Goal: Navigation & Orientation: Find specific page/section

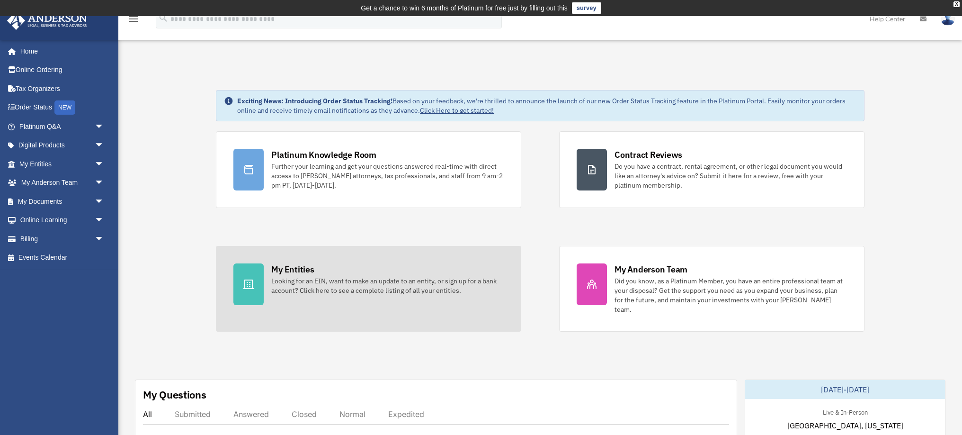
click at [258, 274] on div at bounding box center [248, 284] width 30 height 42
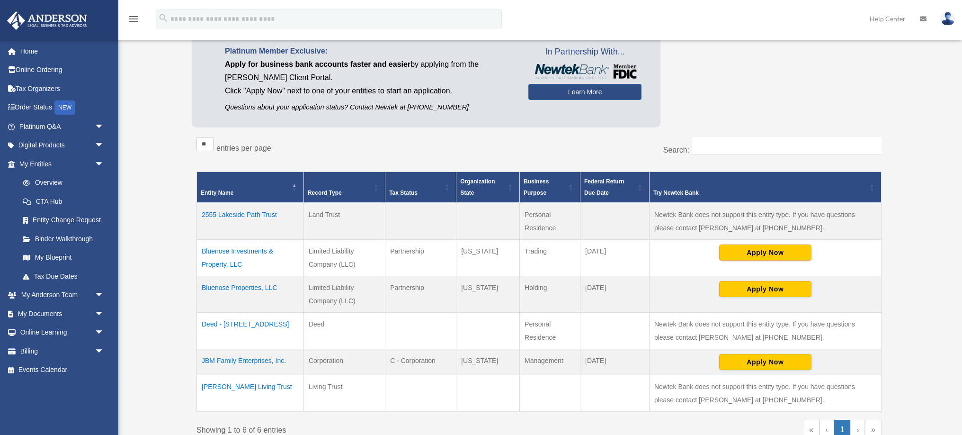
scroll to position [90, 0]
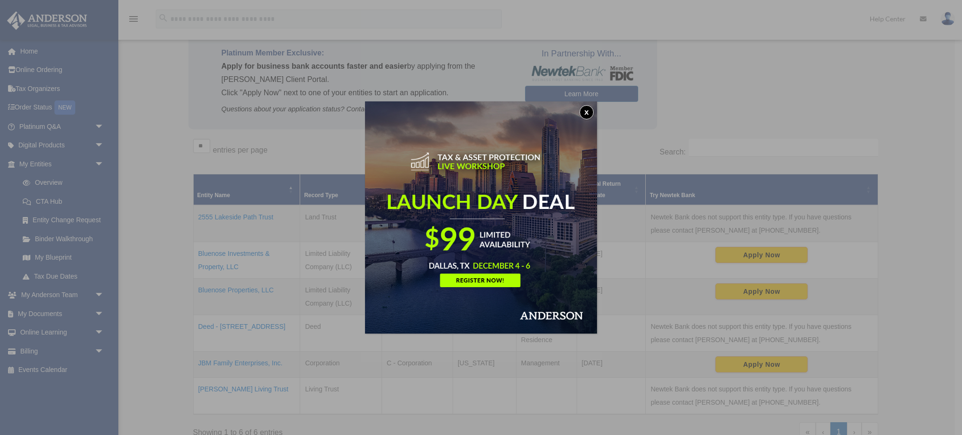
drag, startPoint x: 584, startPoint y: 109, endPoint x: 542, endPoint y: 166, distance: 71.1
click at [584, 109] on button "x" at bounding box center [587, 112] width 14 height 14
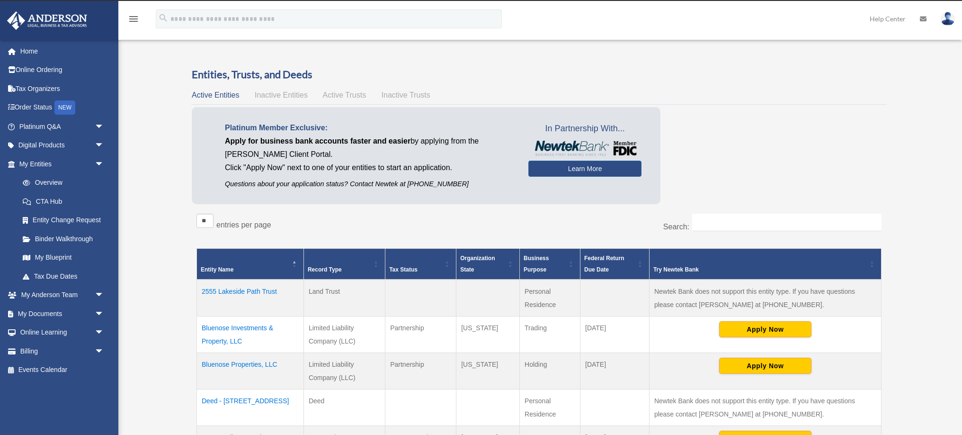
scroll to position [14, 0]
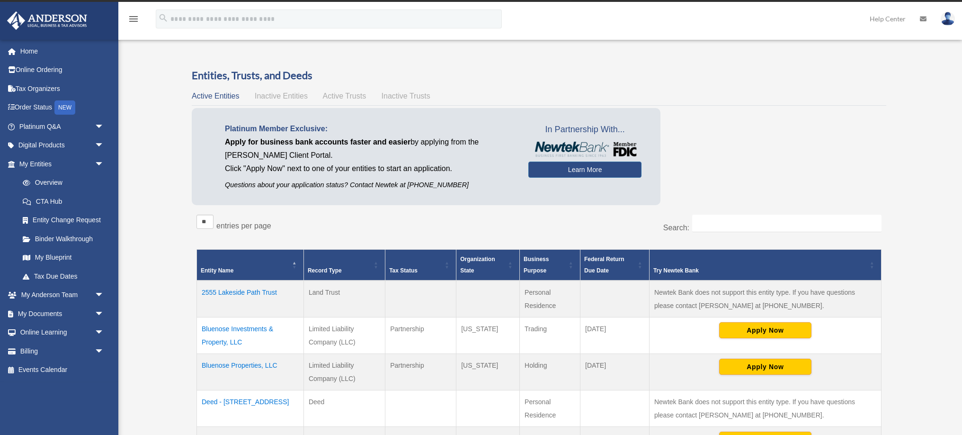
click at [344, 95] on span "Active Trusts" at bounding box center [345, 96] width 44 height 8
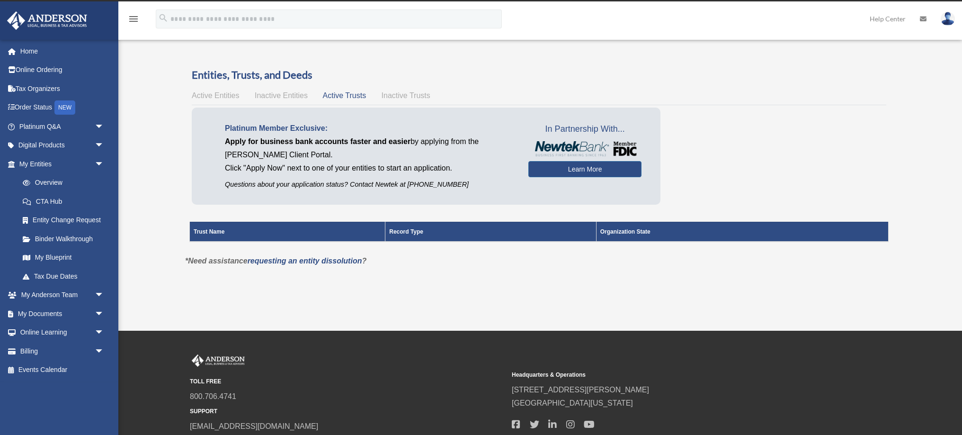
click at [405, 96] on span "Inactive Trusts" at bounding box center [406, 95] width 49 height 8
click at [285, 95] on span "Inactive Entities" at bounding box center [281, 95] width 53 height 8
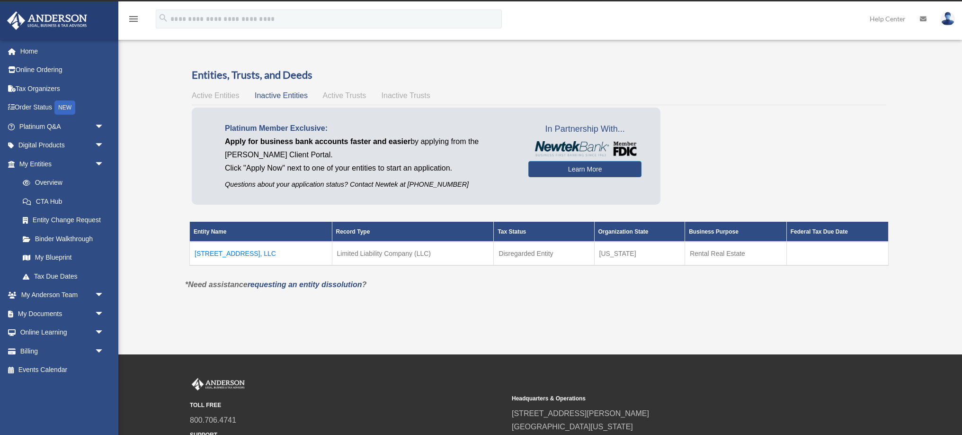
click at [206, 95] on span "Active Entities" at bounding box center [215, 95] width 47 height 8
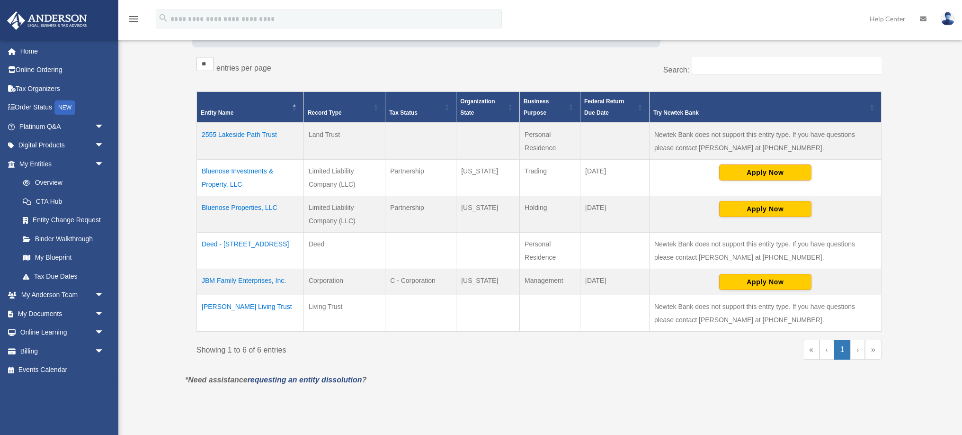
scroll to position [172, 0]
click at [227, 244] on td "Deed - 2555 Lakeside Path" at bounding box center [250, 250] width 107 height 36
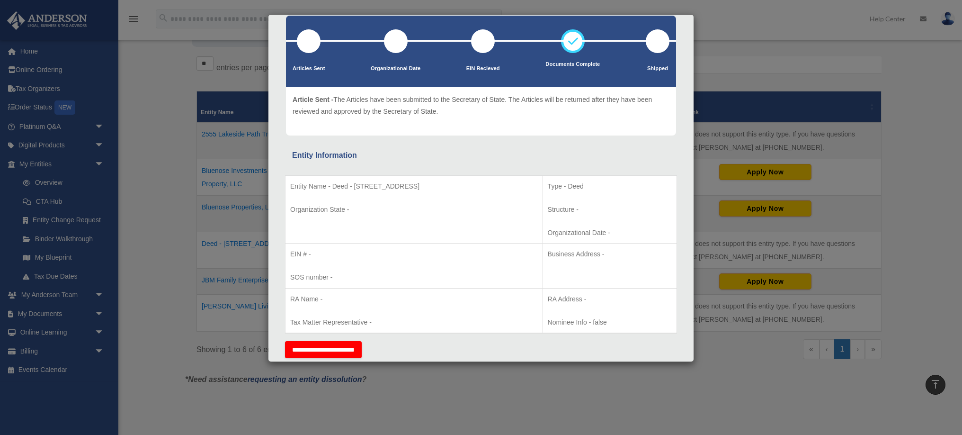
scroll to position [0, 0]
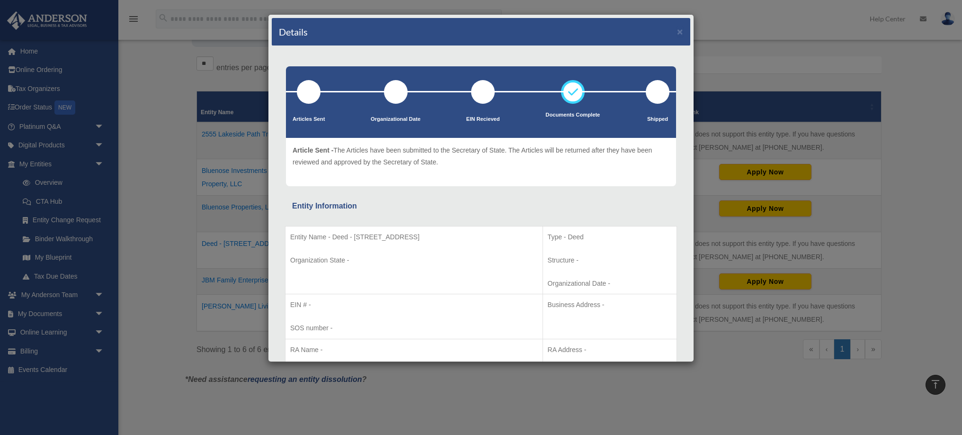
click at [190, 226] on div "Details × Articles Sent Organizational Date" at bounding box center [481, 217] width 962 height 435
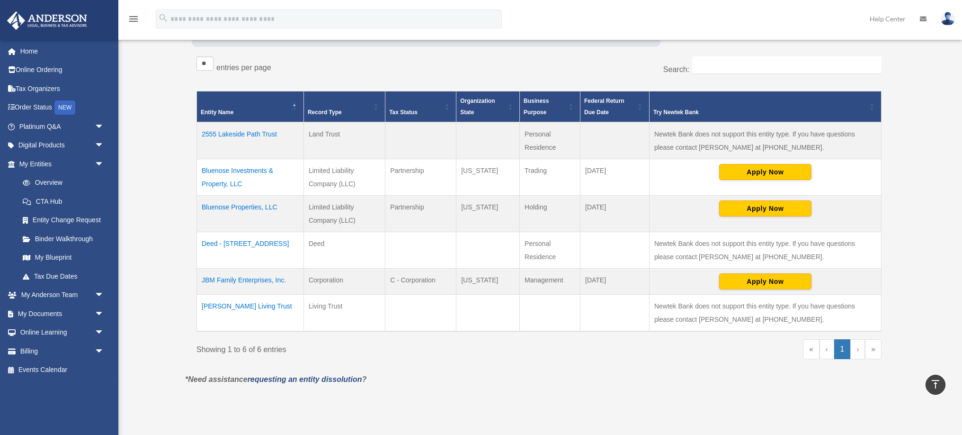
click at [244, 208] on td "Bluenose Properties, LLC" at bounding box center [250, 214] width 107 height 36
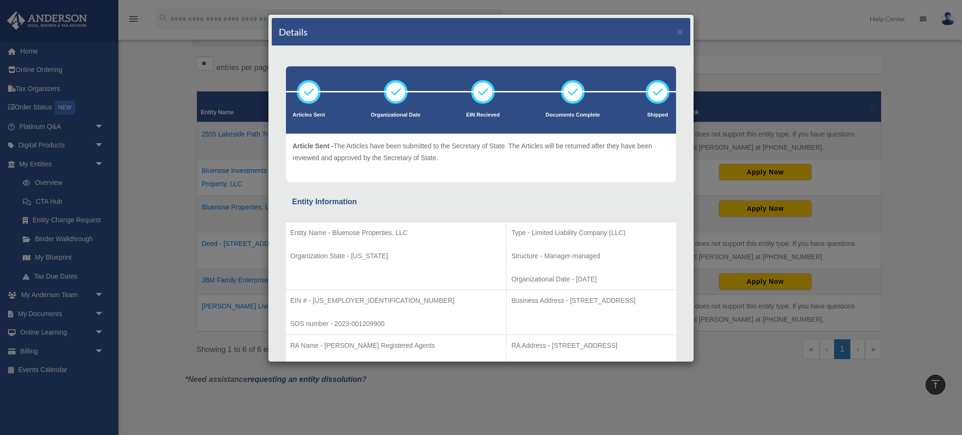
click at [157, 80] on div "Details × Articles Sent Organizational Date" at bounding box center [481, 217] width 962 height 435
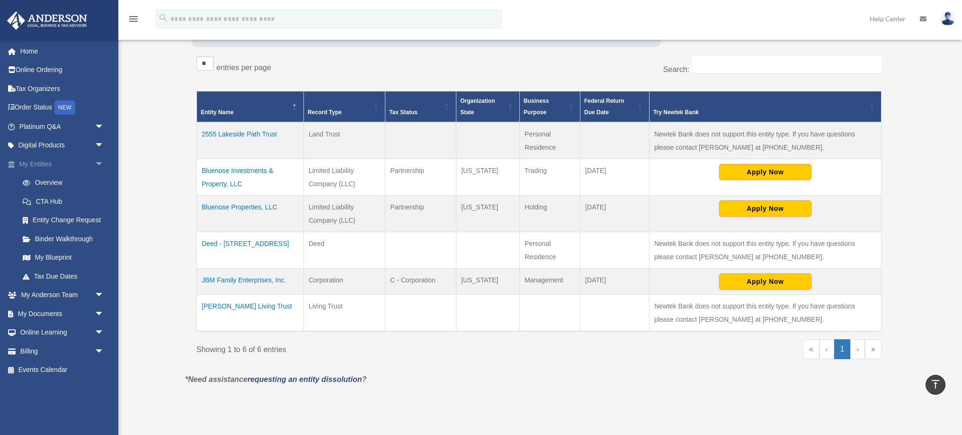
click at [99, 163] on span "arrow_drop_down" at bounding box center [104, 163] width 19 height 19
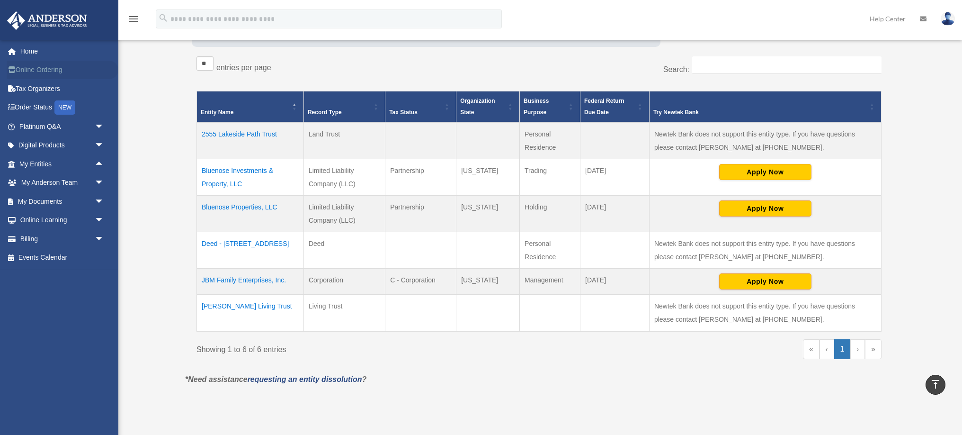
click at [54, 69] on link "Online Ordering" at bounding box center [63, 70] width 112 height 19
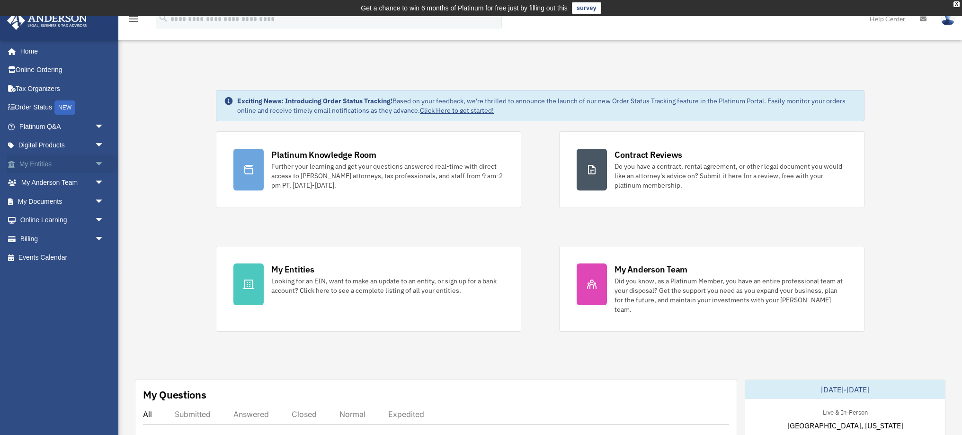
click at [45, 165] on link "My Entities arrow_drop_down" at bounding box center [63, 163] width 112 height 19
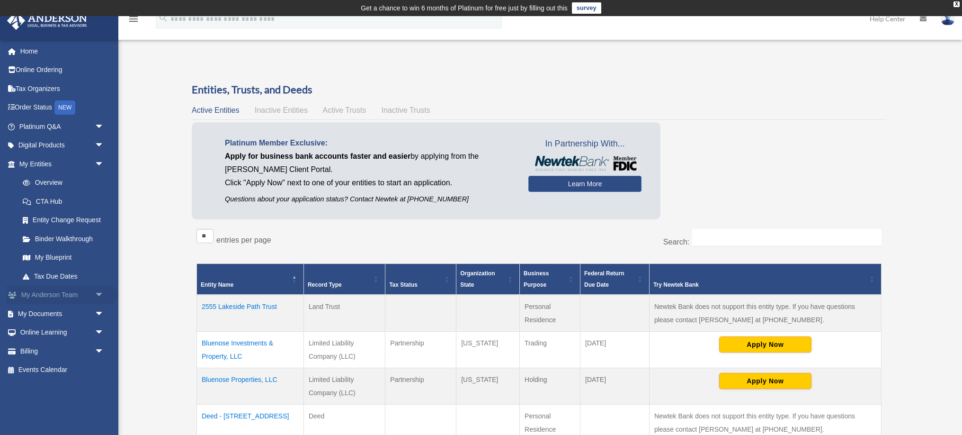
scroll to position [4, 0]
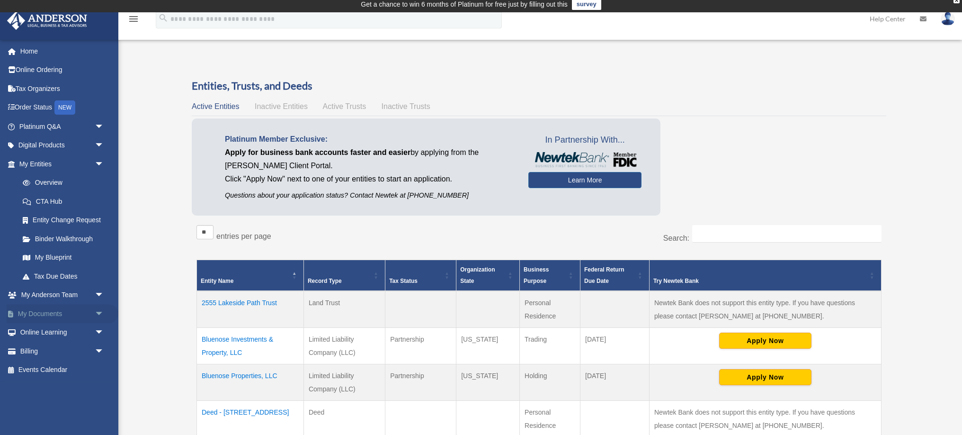
click at [49, 313] on link "My Documents arrow_drop_down" at bounding box center [63, 313] width 112 height 19
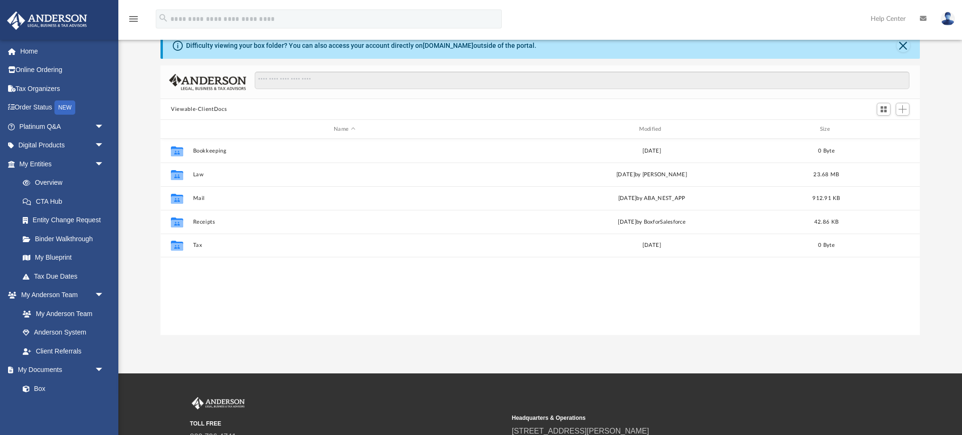
scroll to position [57, 0]
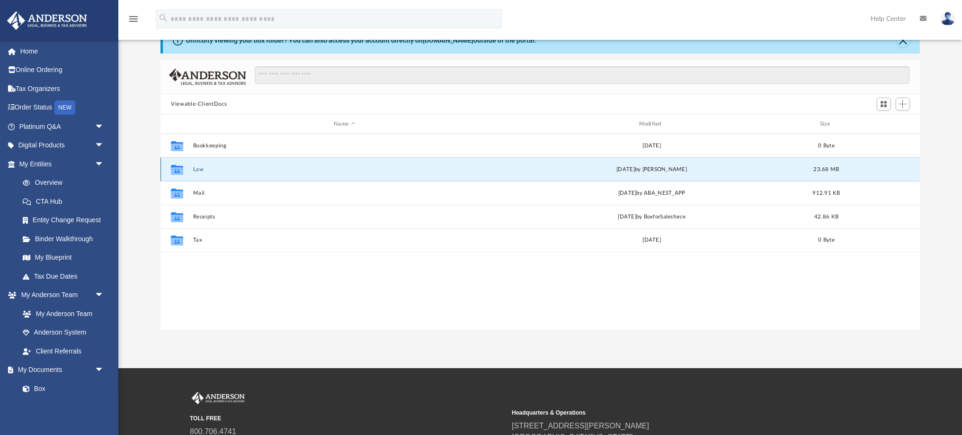
click at [200, 171] on button "Law" at bounding box center [344, 169] width 303 height 6
